Goal: Task Accomplishment & Management: Use online tool/utility

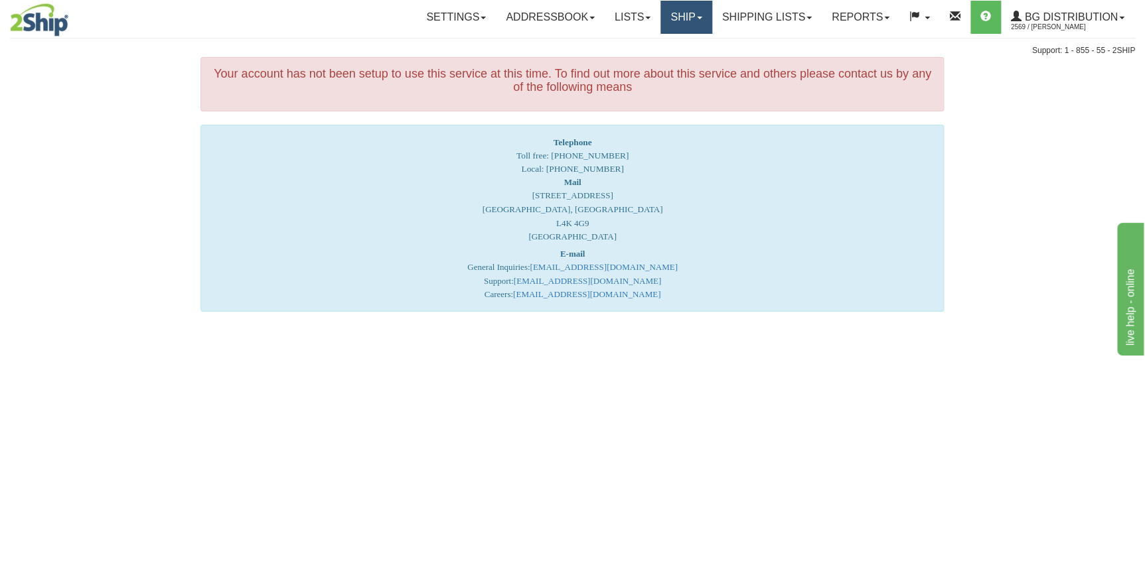
click at [700, 7] on link "Ship" at bounding box center [685, 17] width 51 height 33
click at [684, 42] on link "Ship Screen" at bounding box center [659, 46] width 105 height 17
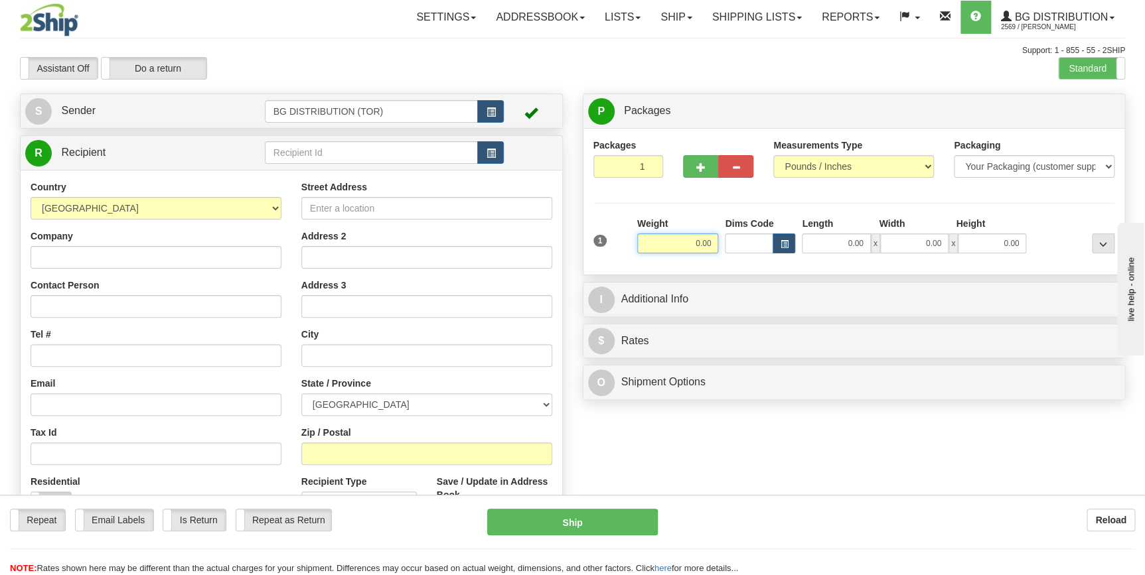
click at [689, 245] on input "0.00" at bounding box center [678, 244] width 82 height 20
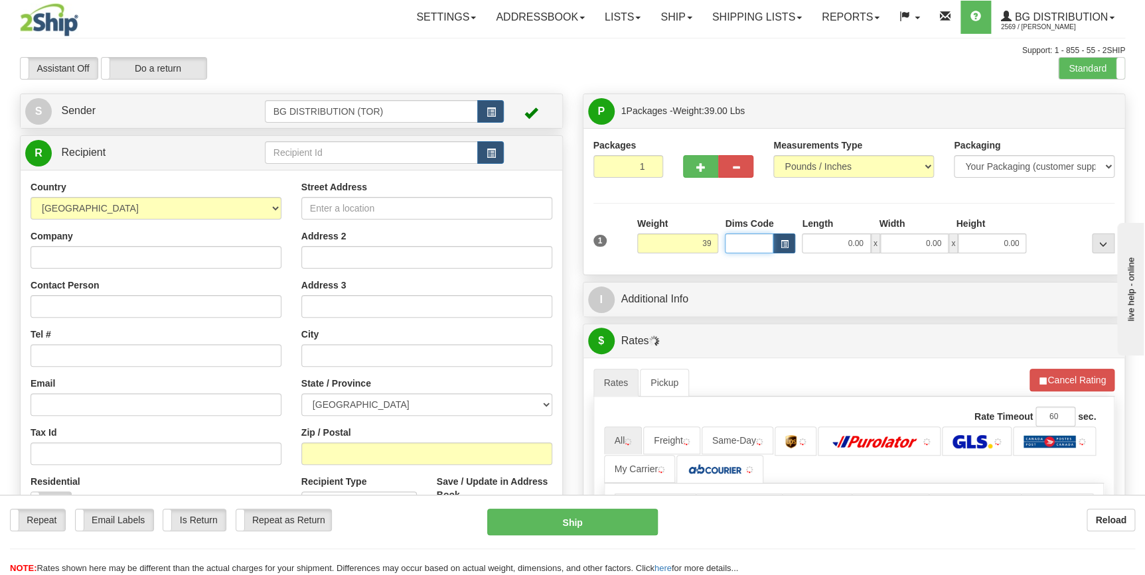
type input "39.00"
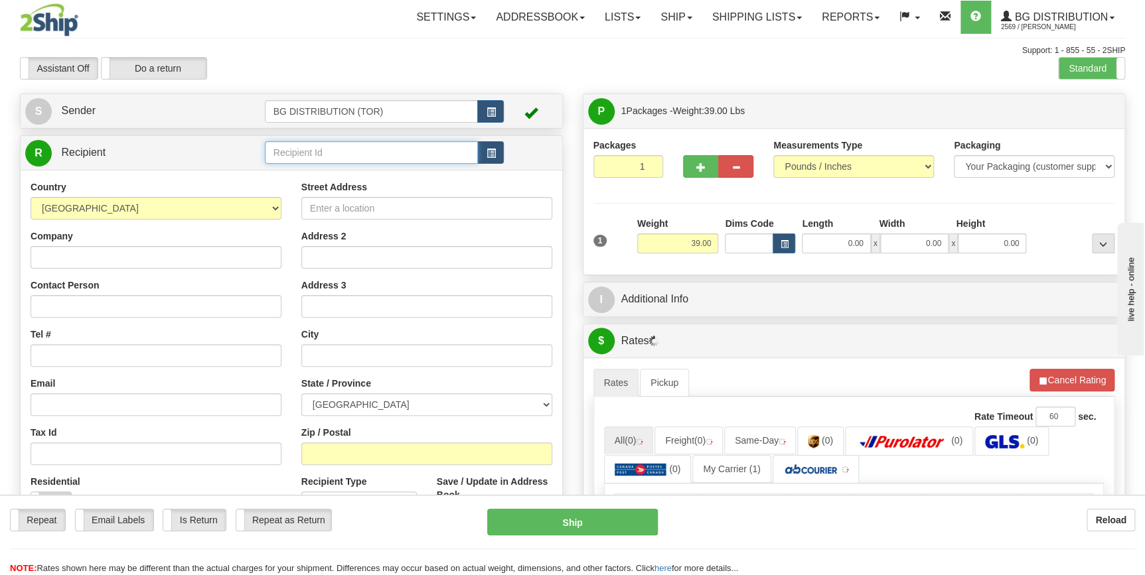
click at [392, 163] on input "text" at bounding box center [372, 152] width 214 height 23
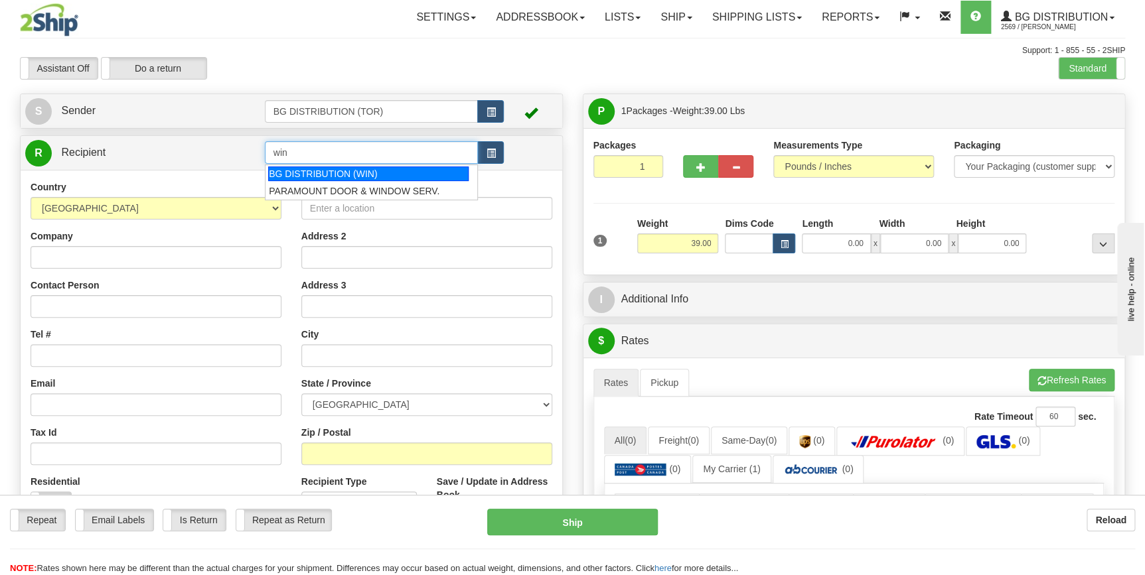
click at [374, 168] on div "BG DISTRIBUTION (WIN)" at bounding box center [368, 174] width 200 height 15
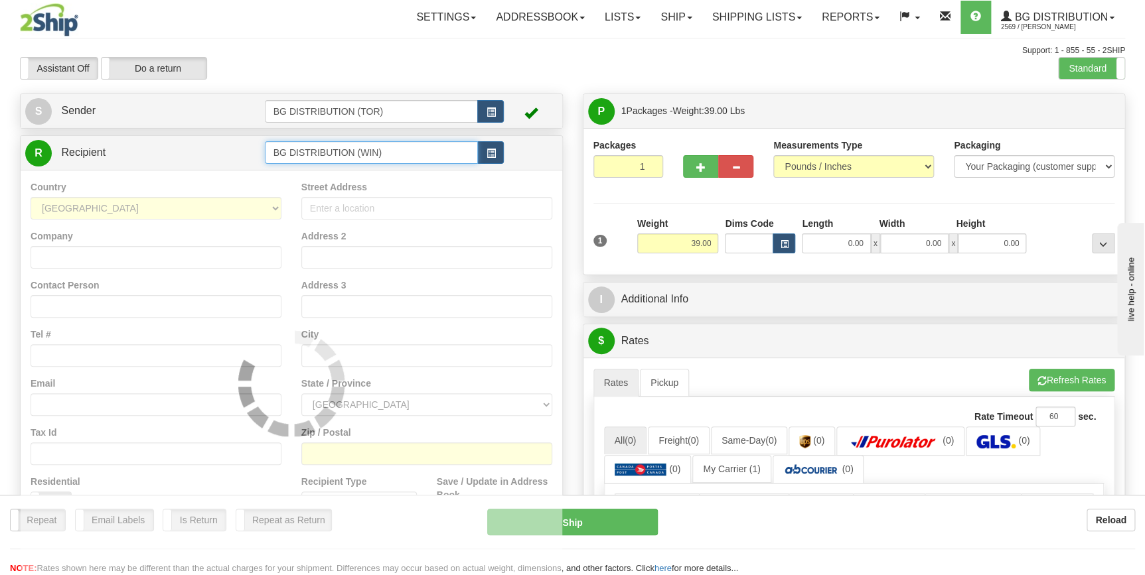
type input "BG DISTRIBUTION (WIN)"
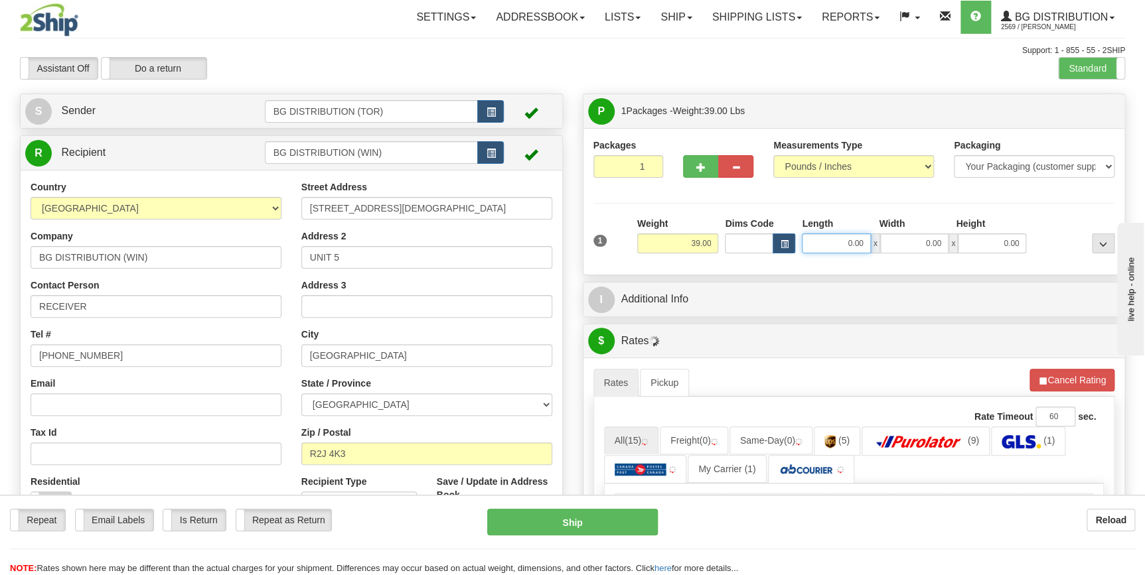
click at [834, 243] on input "0.00" at bounding box center [836, 244] width 68 height 20
type input "43.00"
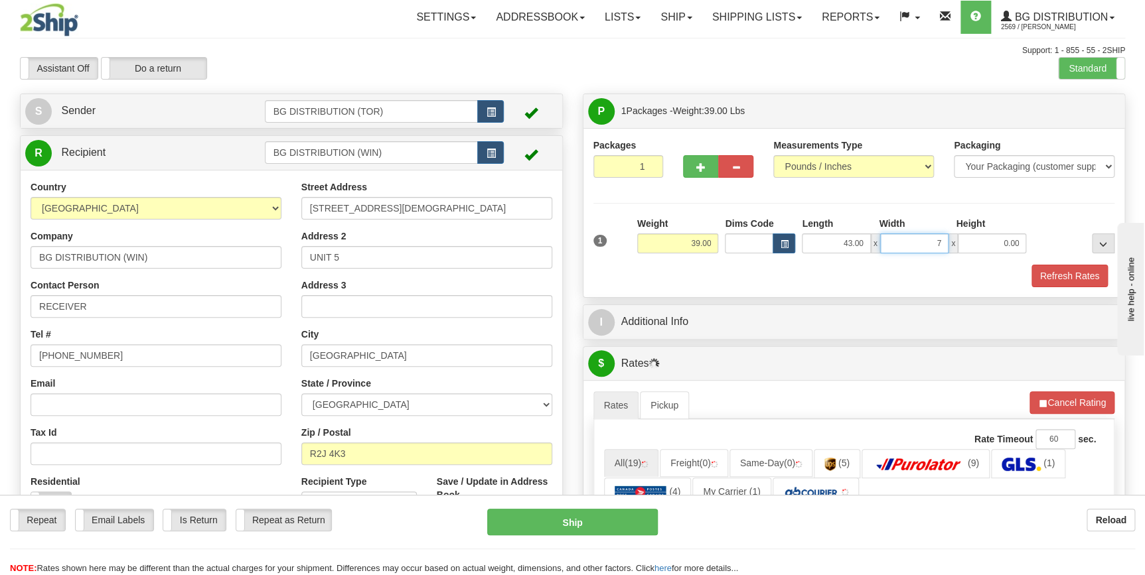
type input "7.00"
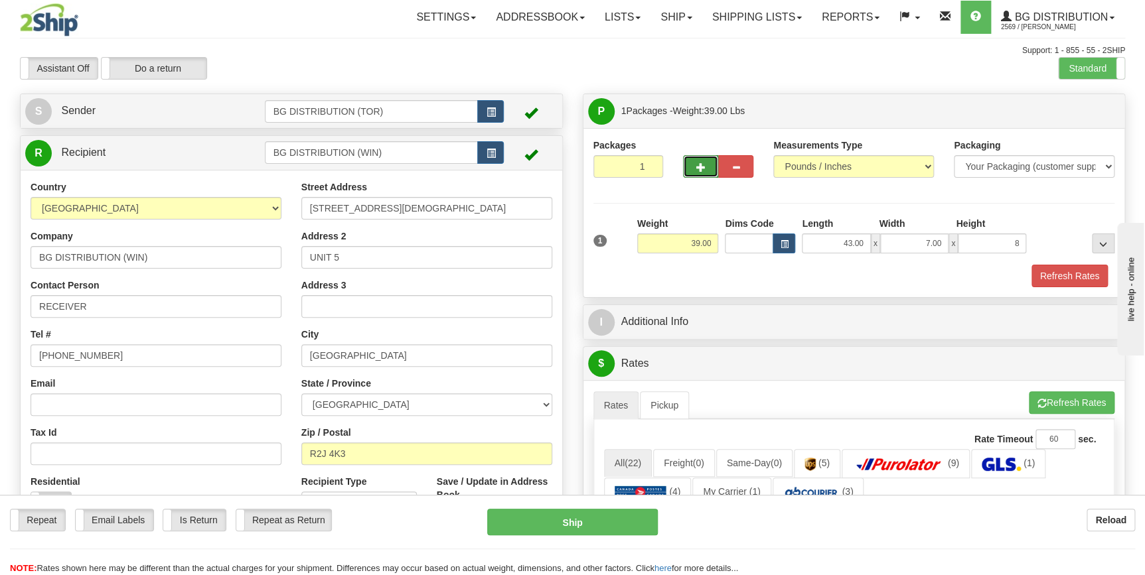
type input "8.00"
click at [699, 163] on span "button" at bounding box center [700, 167] width 9 height 9
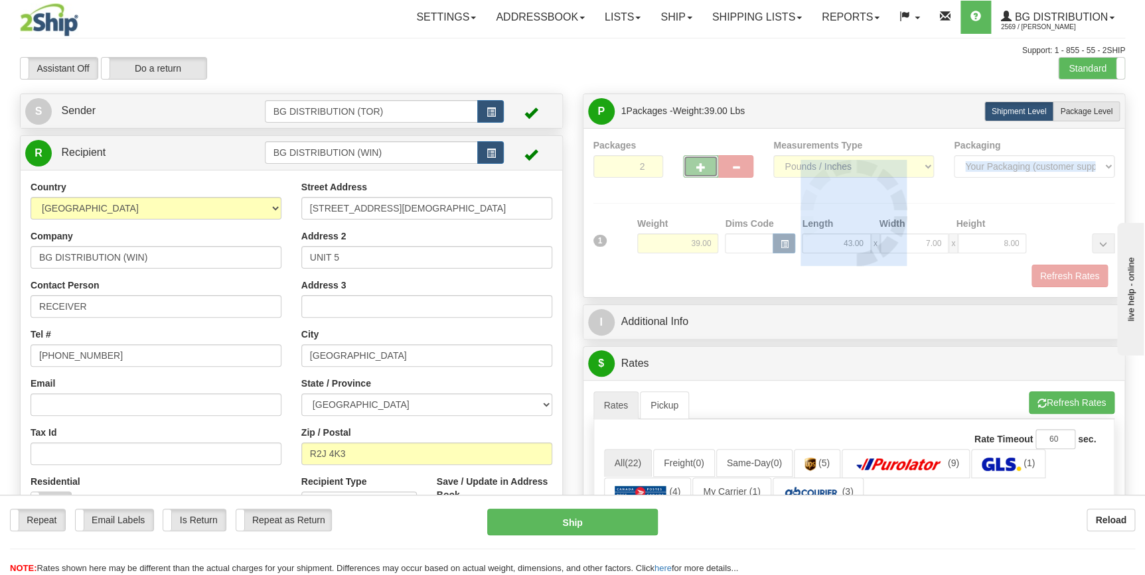
click at [699, 163] on div "Packages 2 1 Measurements Type" at bounding box center [854, 213] width 522 height 149
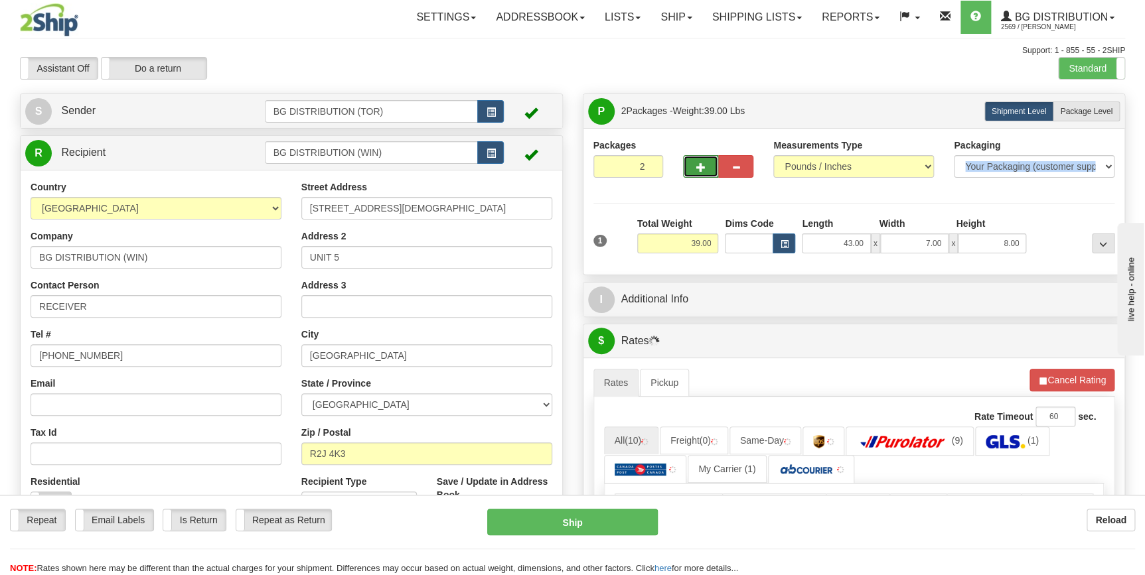
drag, startPoint x: 699, startPoint y: 163, endPoint x: 696, endPoint y: 173, distance: 9.9
click at [696, 173] on button "button" at bounding box center [700, 166] width 35 height 23
type input "3"
click at [1095, 245] on button "..." at bounding box center [1103, 244] width 23 height 20
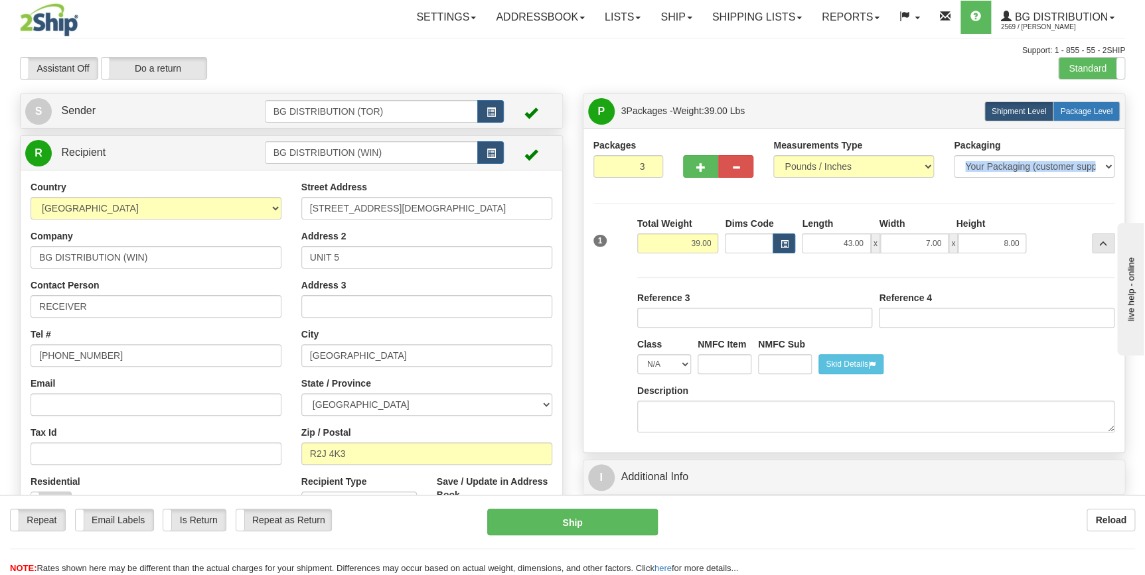
click at [1106, 103] on label "Package Level Pack.." at bounding box center [1086, 112] width 67 height 20
radio input "true"
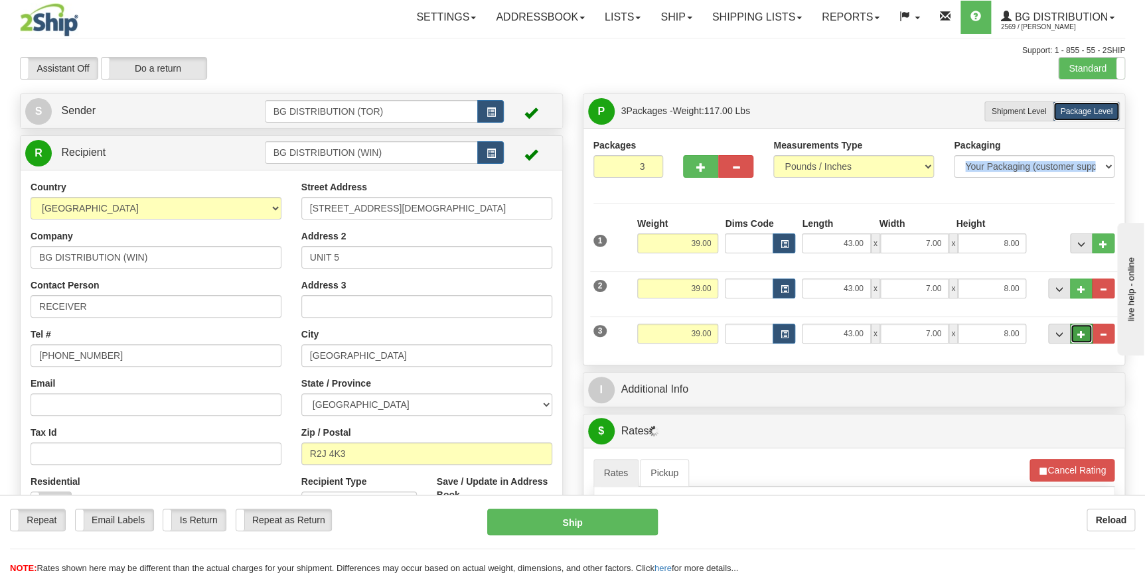
click at [1079, 331] on span "..." at bounding box center [1081, 334] width 8 height 7
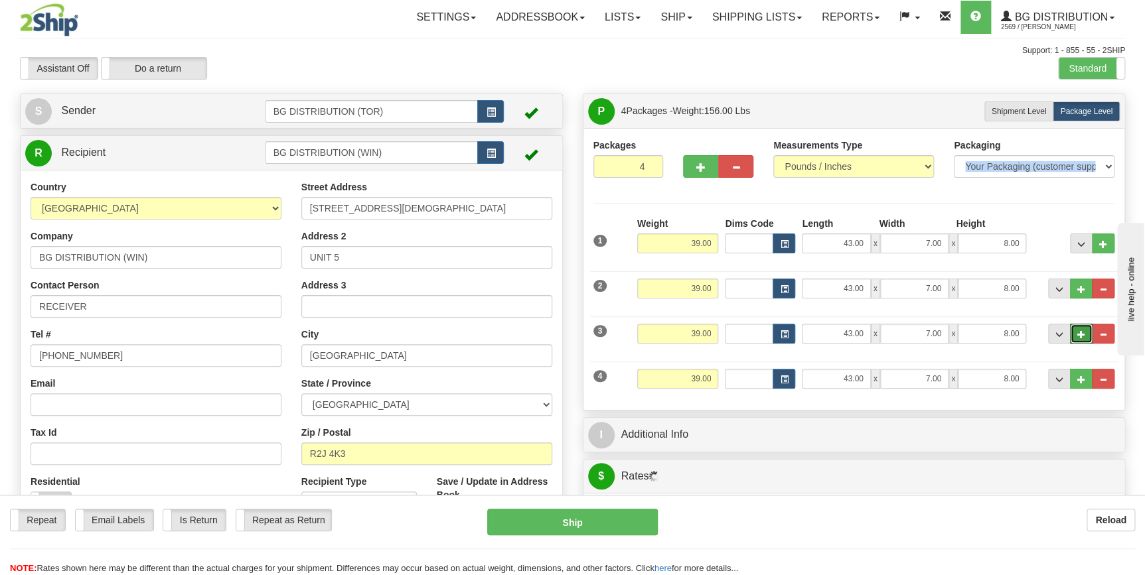
click at [1079, 331] on span "..." at bounding box center [1081, 334] width 8 height 7
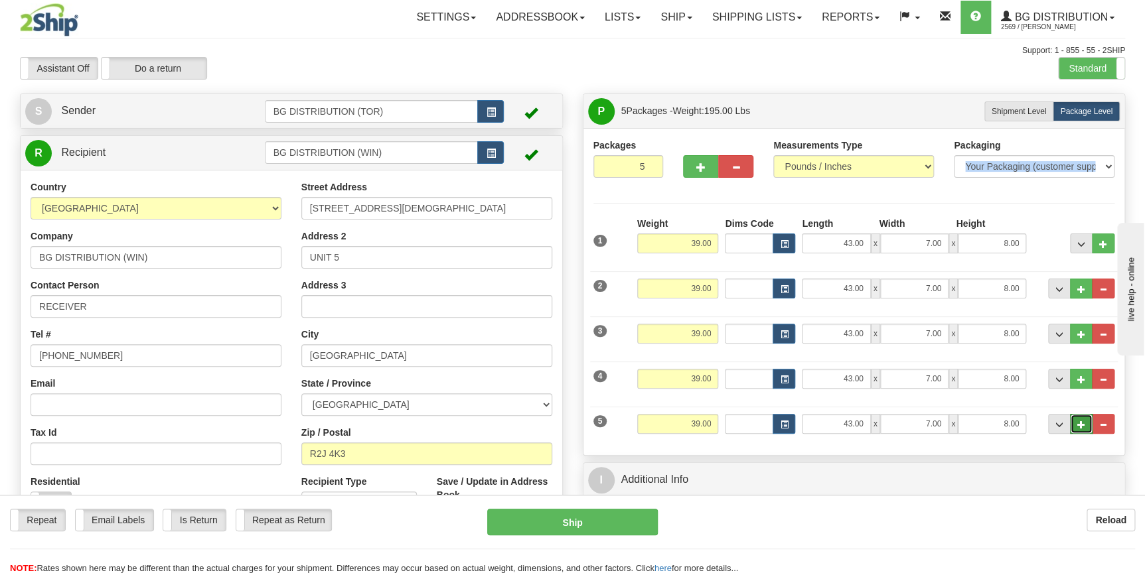
click at [1082, 418] on button "..." at bounding box center [1081, 424] width 23 height 20
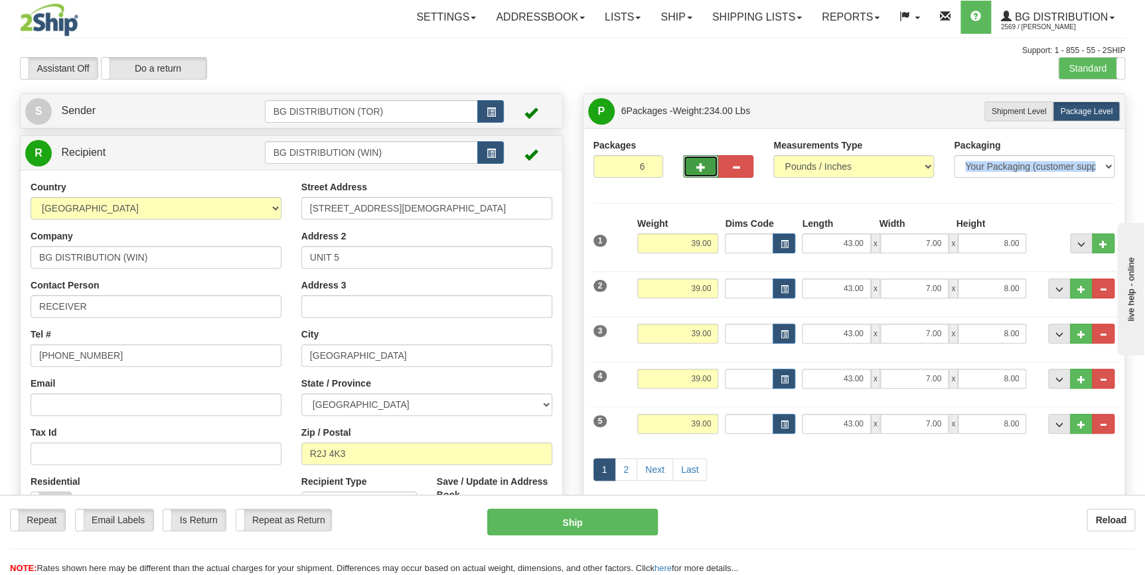
click at [704, 163] on span "button" at bounding box center [700, 167] width 9 height 9
type input "7"
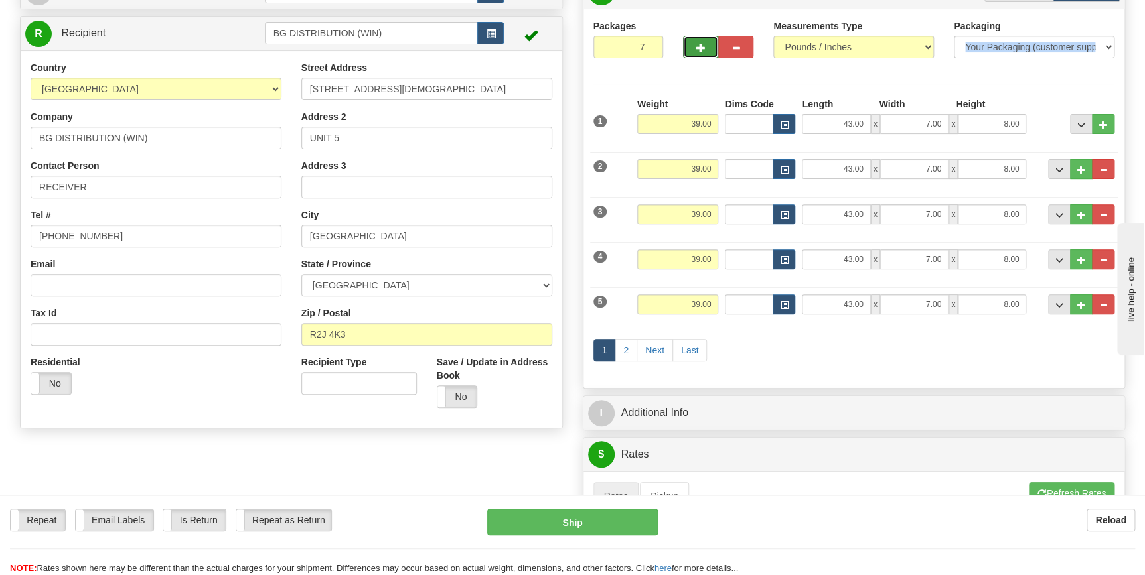
scroll to position [181, 0]
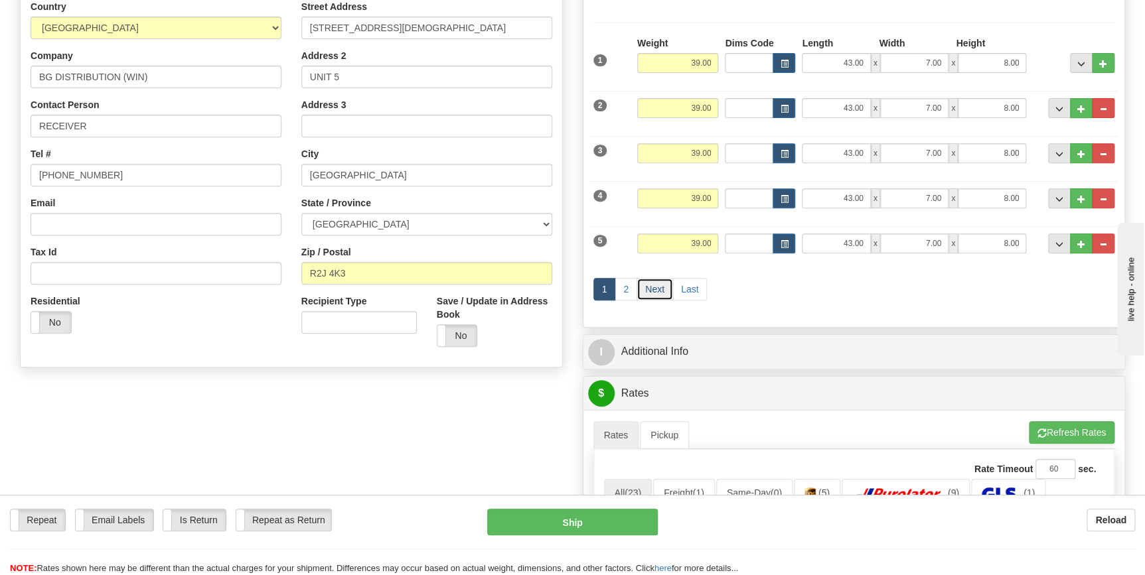
click at [661, 285] on link "Next" at bounding box center [655, 289] width 37 height 23
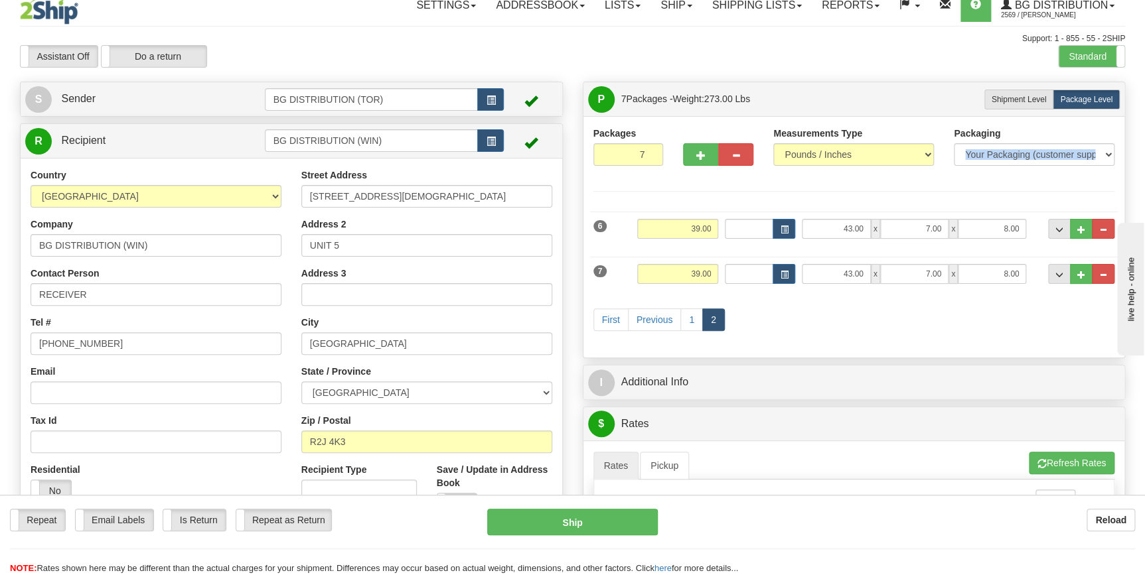
scroll to position [0, 0]
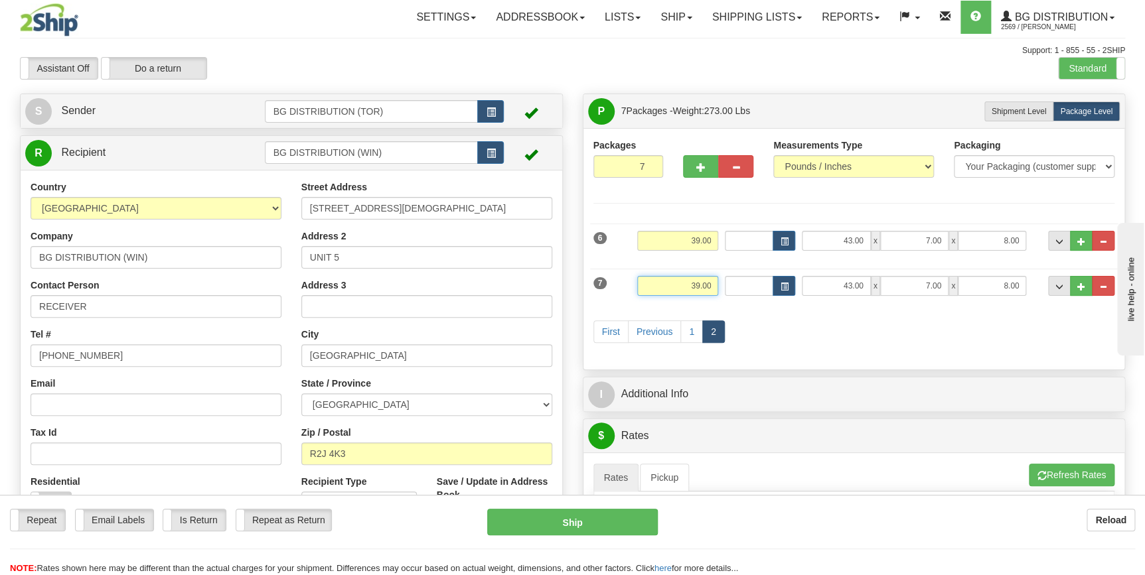
click at [687, 289] on input "39.00" at bounding box center [678, 286] width 82 height 20
type input "5.00"
type input "84.00"
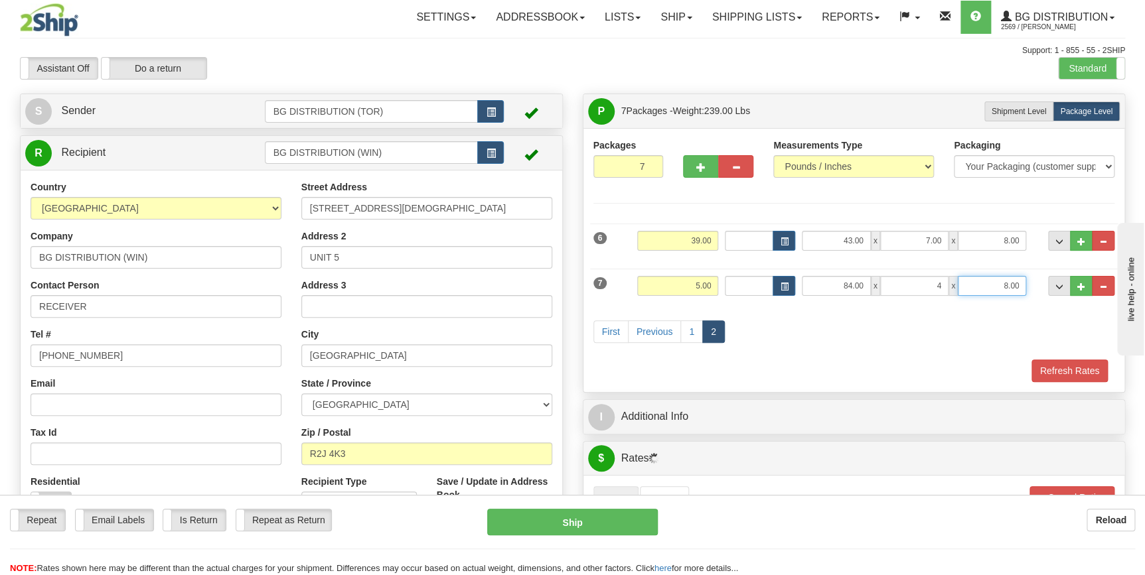
type input "4.00"
type input "3.00"
click at [1081, 285] on span "..." at bounding box center [1081, 286] width 8 height 7
type input "8"
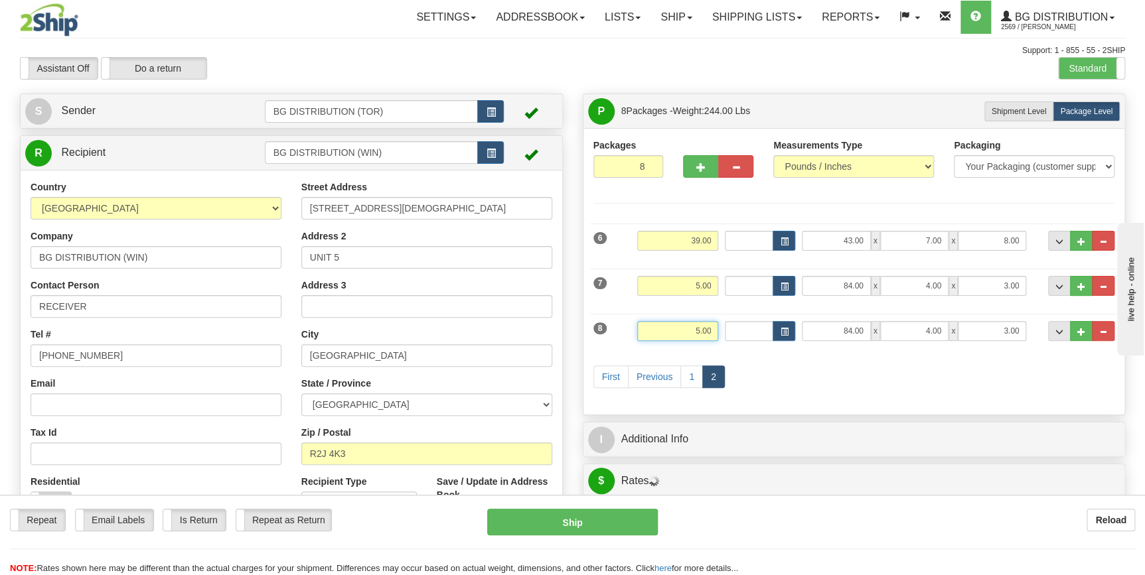
click at [689, 333] on input "5.00" at bounding box center [678, 331] width 82 height 20
type input "12.00"
type input "10.00"
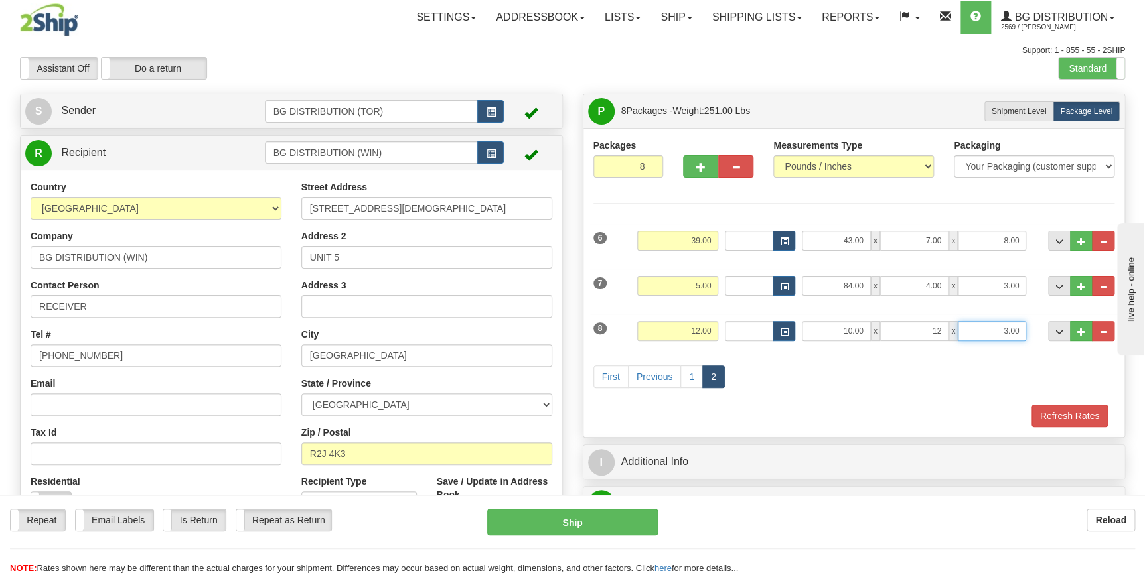
type input "12.00"
type input "10.00"
click at [859, 402] on div "First Previous 1 2" at bounding box center [854, 378] width 528 height 52
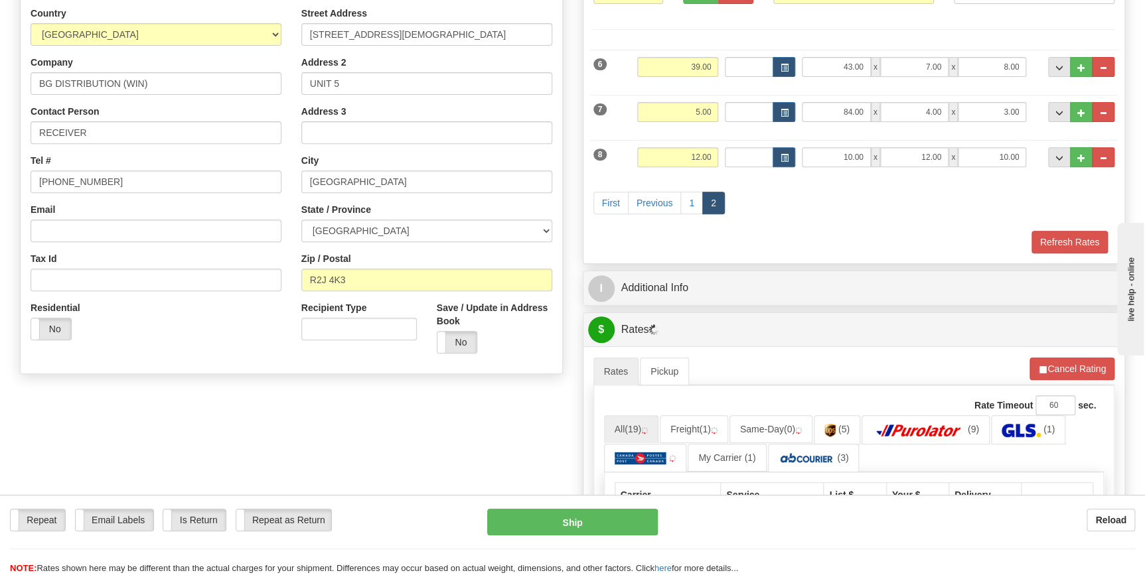
scroll to position [181, 0]
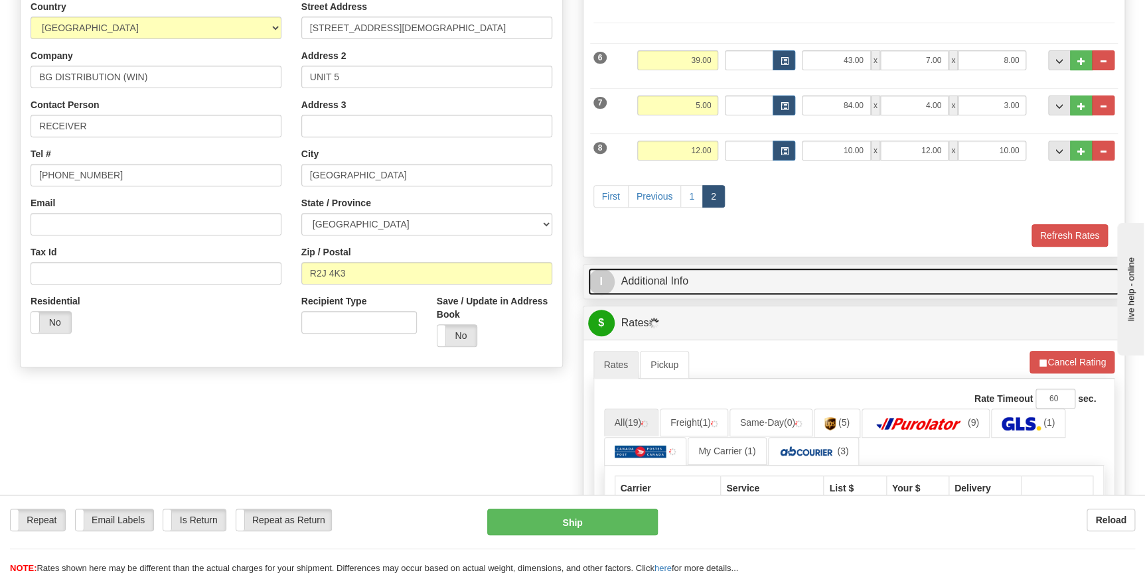
click at [830, 283] on link "I Additional Info" at bounding box center [854, 281] width 532 height 27
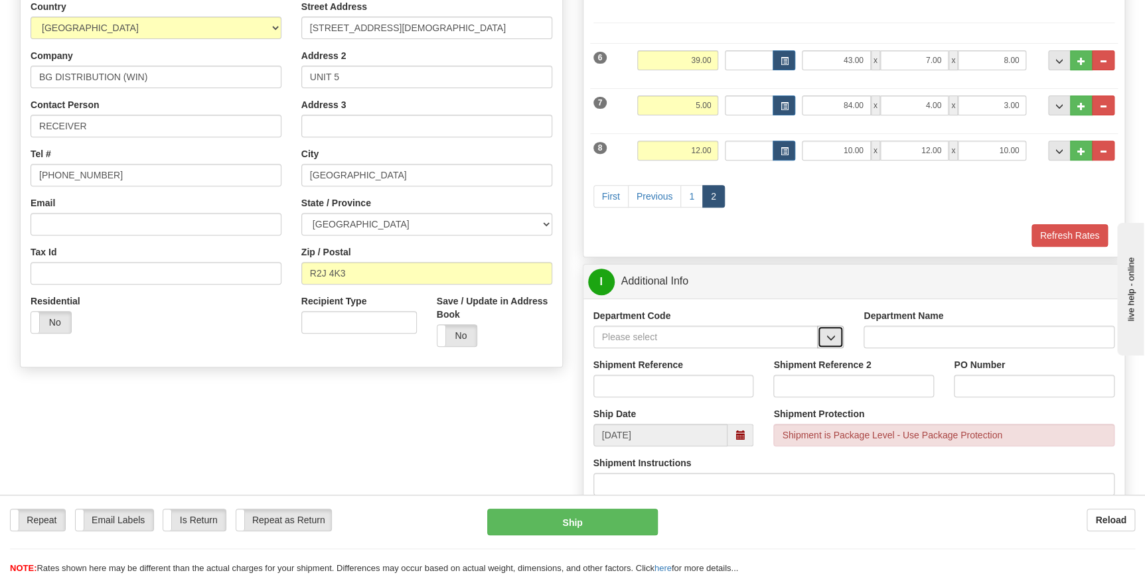
click at [838, 337] on button "button" at bounding box center [830, 337] width 27 height 23
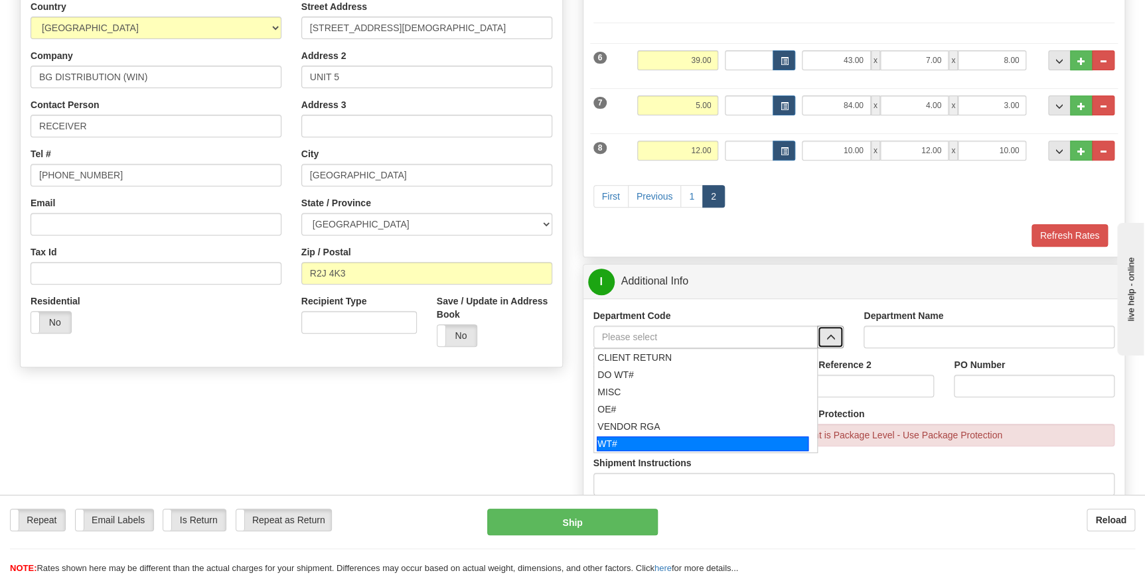
click at [726, 439] on div "WT#" at bounding box center [703, 444] width 212 height 15
type input "WT#"
type input "WAREHOUSE TRANSFERS"
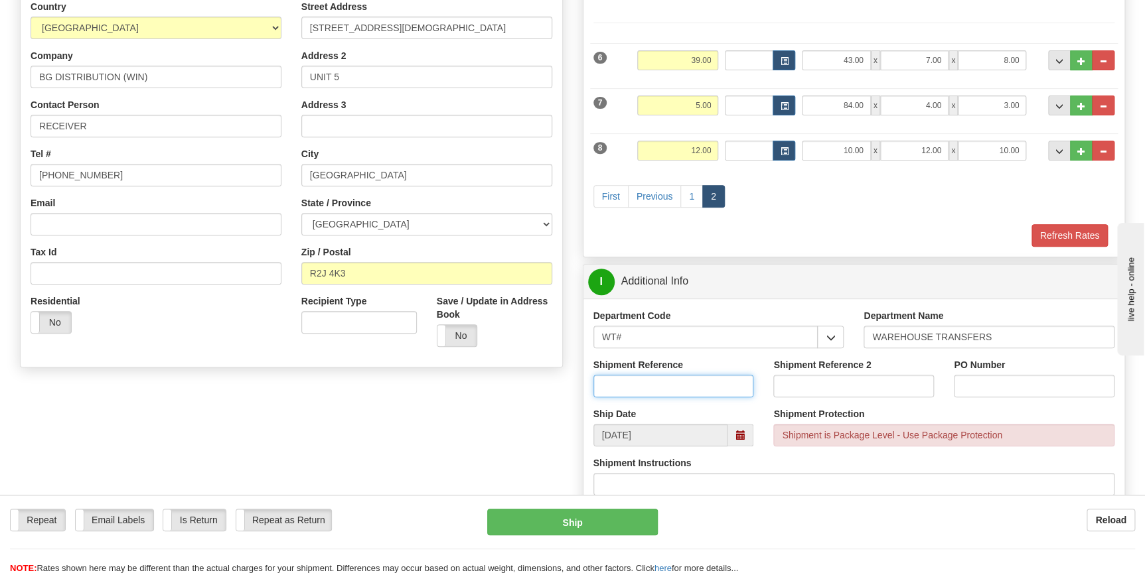
click at [676, 388] on input "Shipment Reference" at bounding box center [673, 386] width 161 height 23
type input "win"
click at [971, 384] on input "PO Number" at bounding box center [1034, 386] width 161 height 23
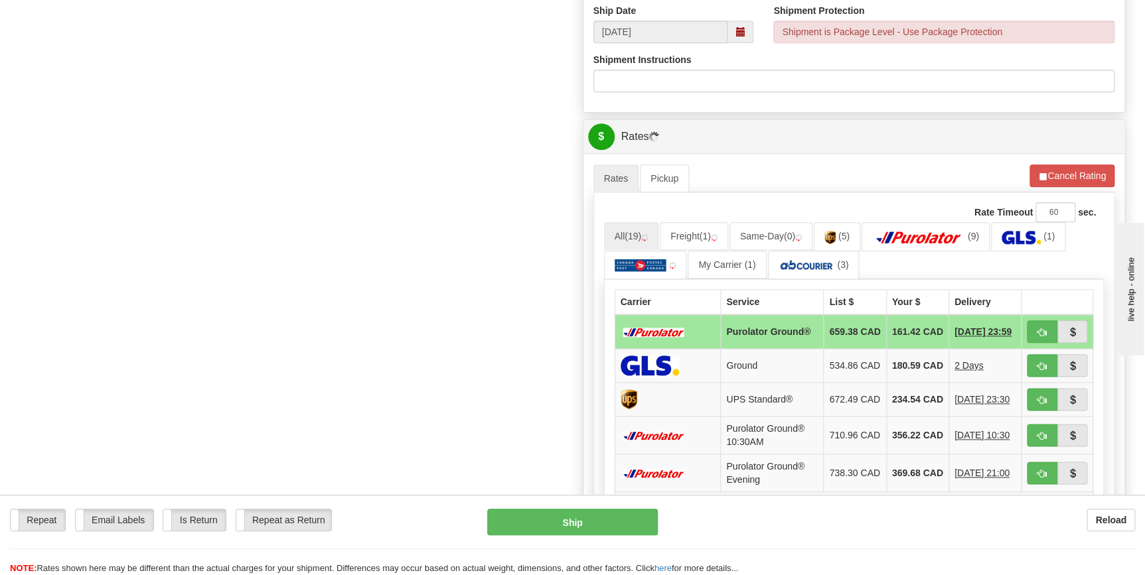
scroll to position [603, 0]
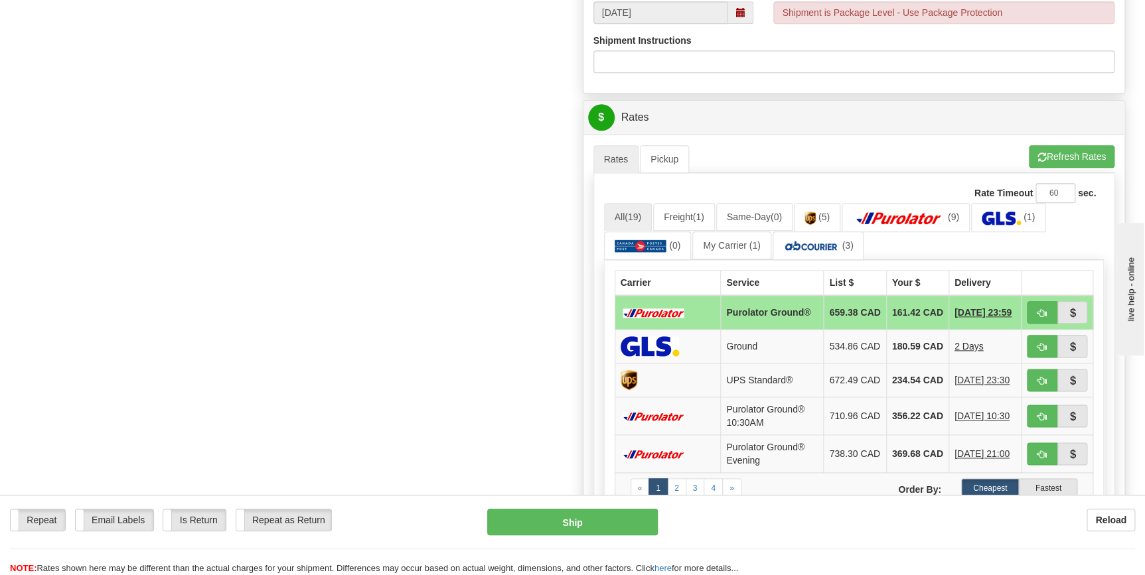
type input "WIN"
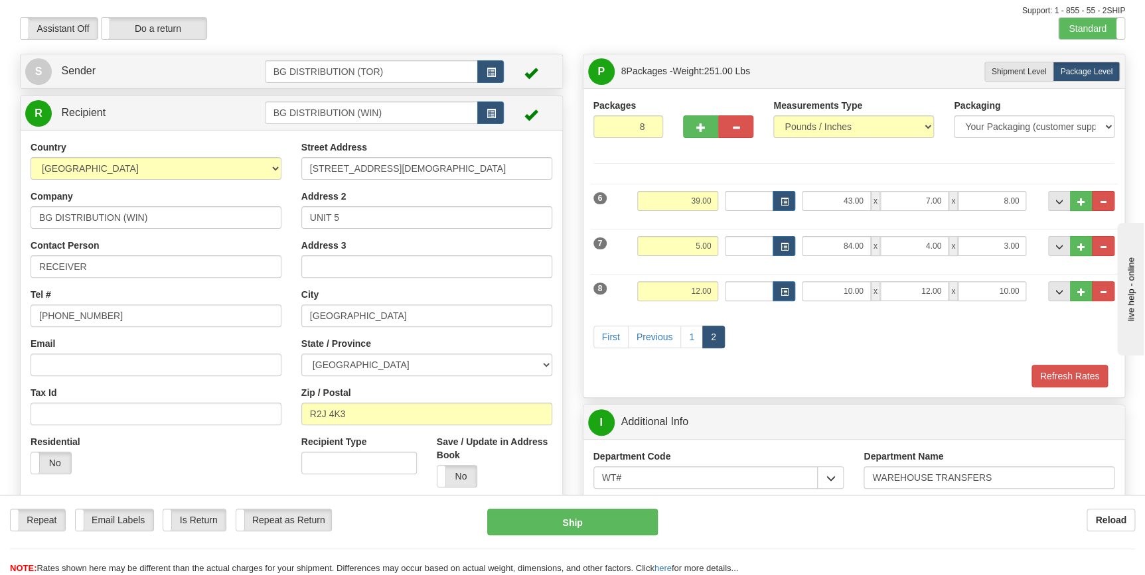
scroll to position [0, 0]
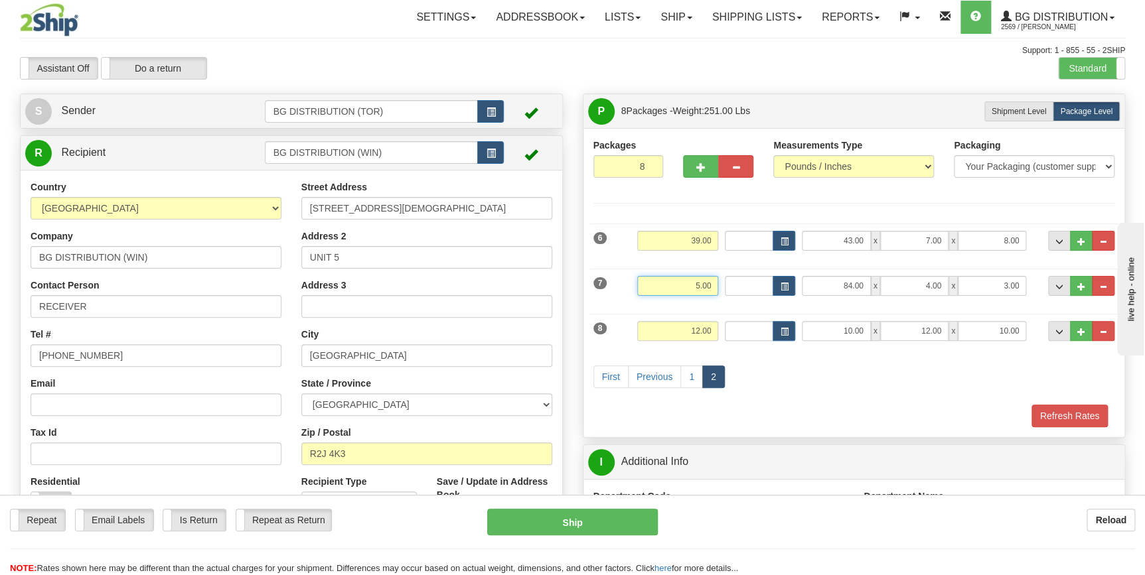
drag, startPoint x: 692, startPoint y: 285, endPoint x: 699, endPoint y: 286, distance: 6.8
click at [699, 286] on input "5.00" at bounding box center [678, 286] width 82 height 20
type input "10.00"
click at [1042, 411] on button "Refresh Rates" at bounding box center [1070, 416] width 76 height 23
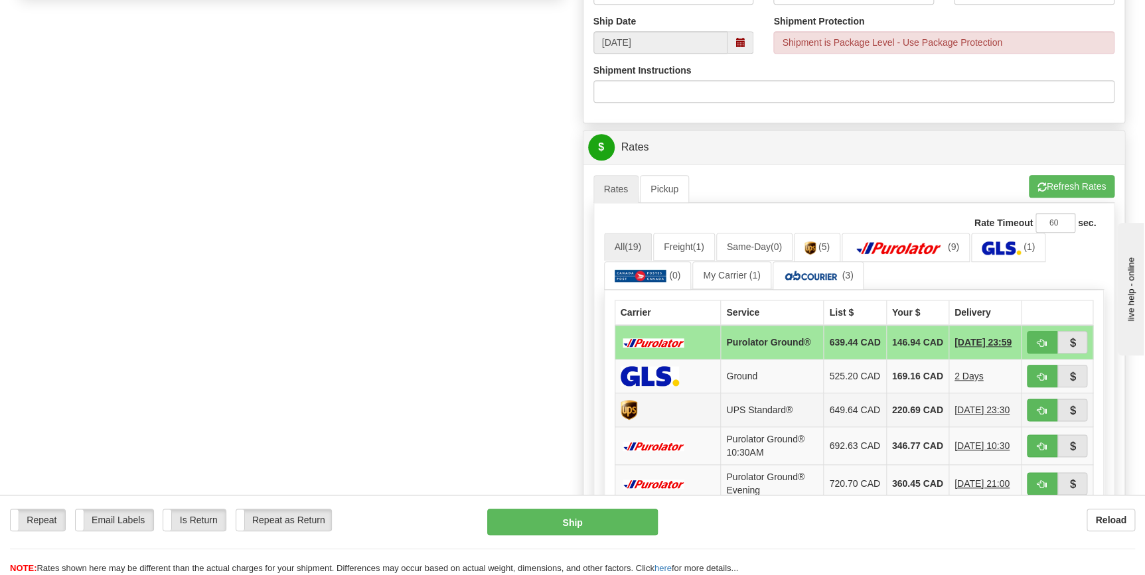
scroll to position [603, 0]
